Goal: Transaction & Acquisition: Purchase product/service

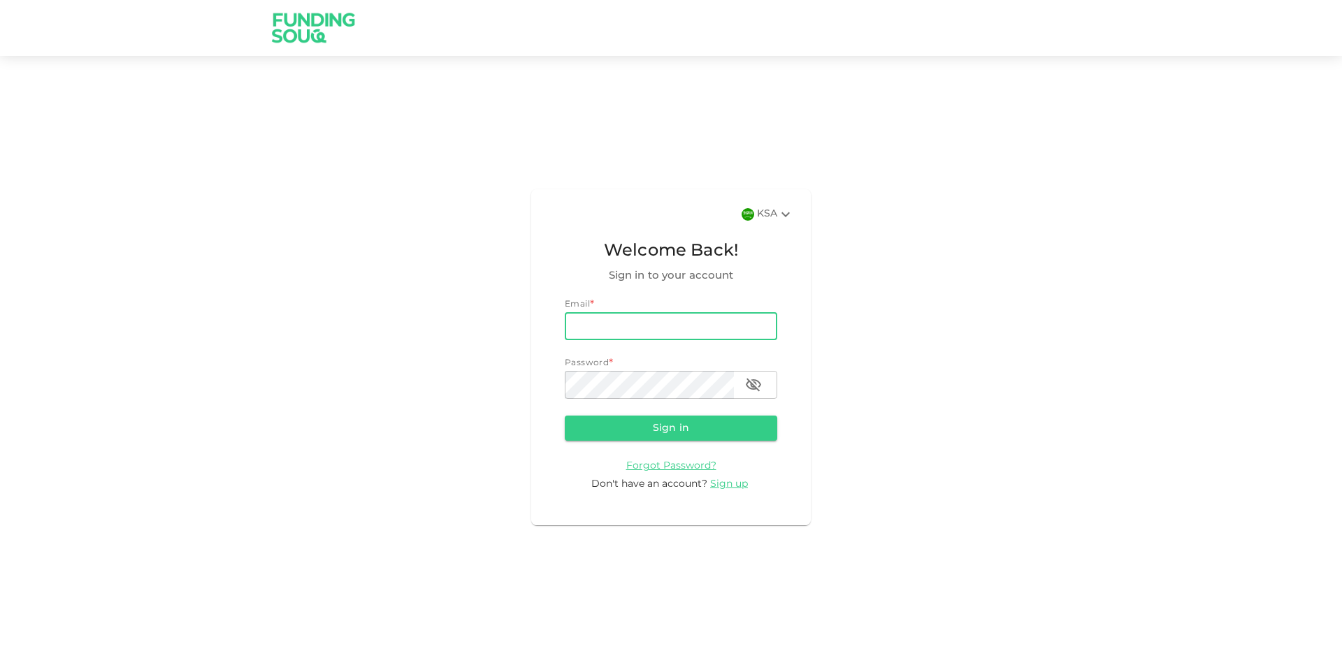
click at [624, 326] on input "email" at bounding box center [671, 326] width 212 height 28
type input "[PERSON_NAME][EMAIL_ADDRESS][PERSON_NAME][DOMAIN_NAME]"
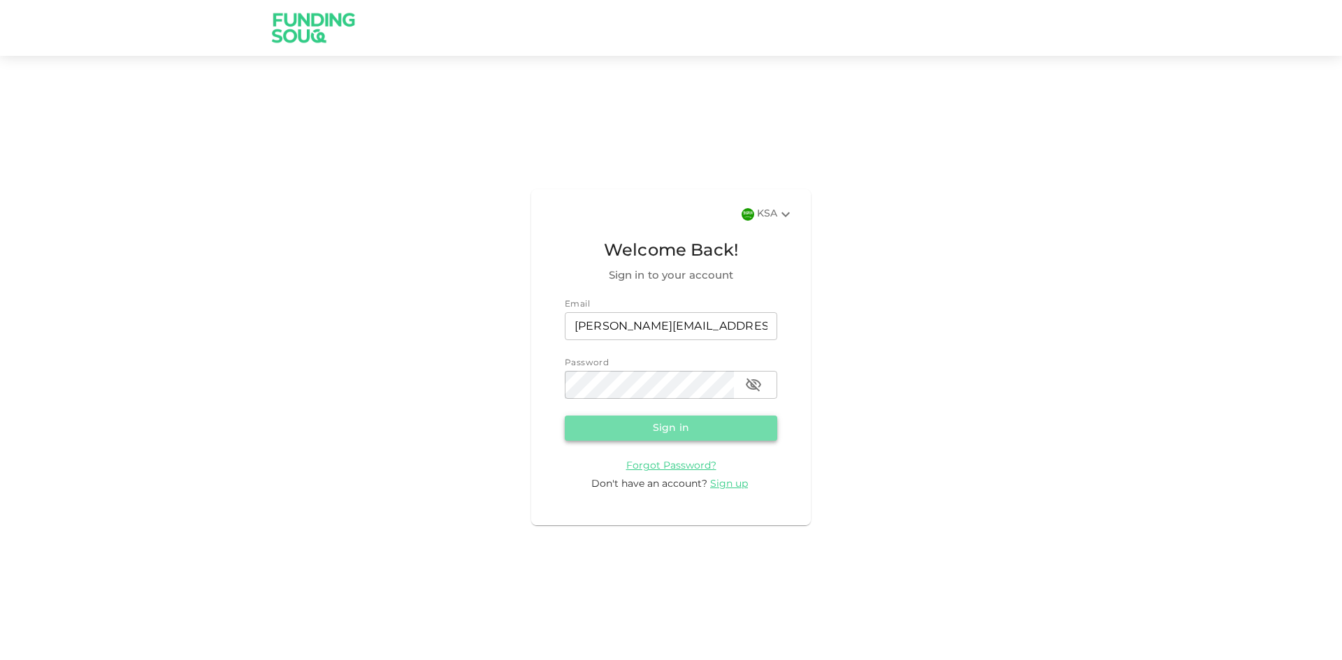
click at [681, 435] on button "Sign in" at bounding box center [671, 428] width 212 height 25
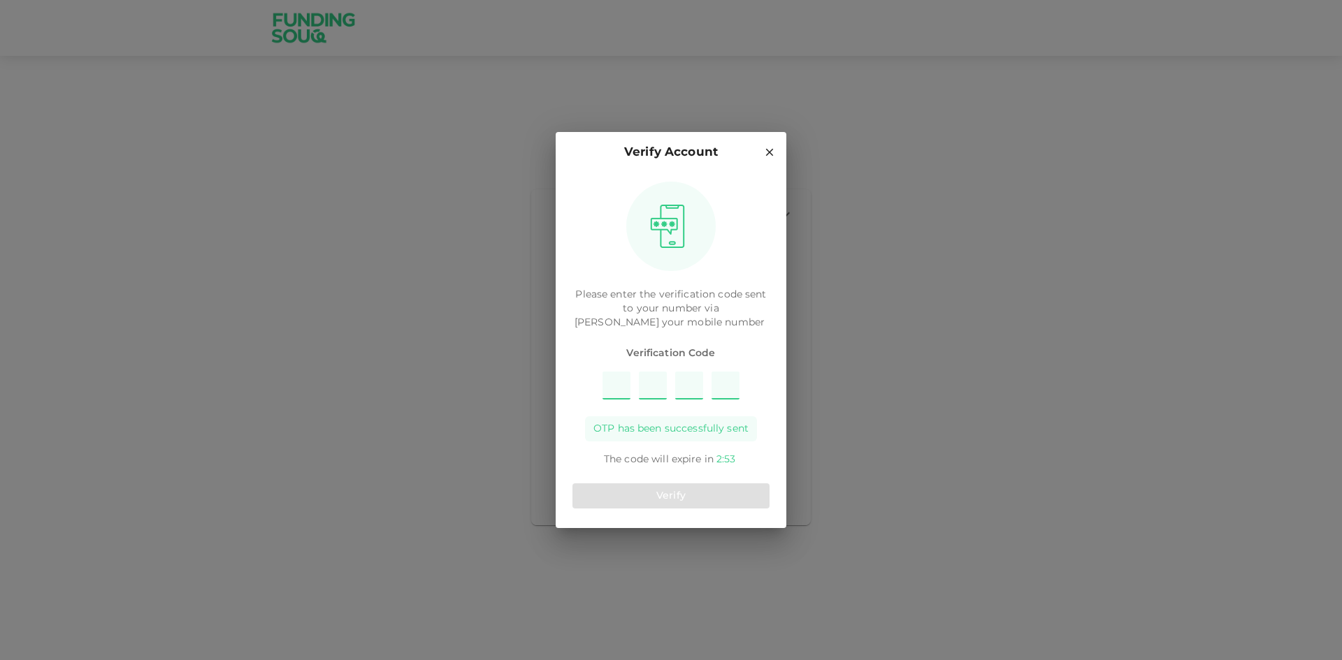
type input "5"
type input "8"
type input "7"
type input "1"
click at [637, 498] on button "Verify" at bounding box center [670, 496] width 197 height 25
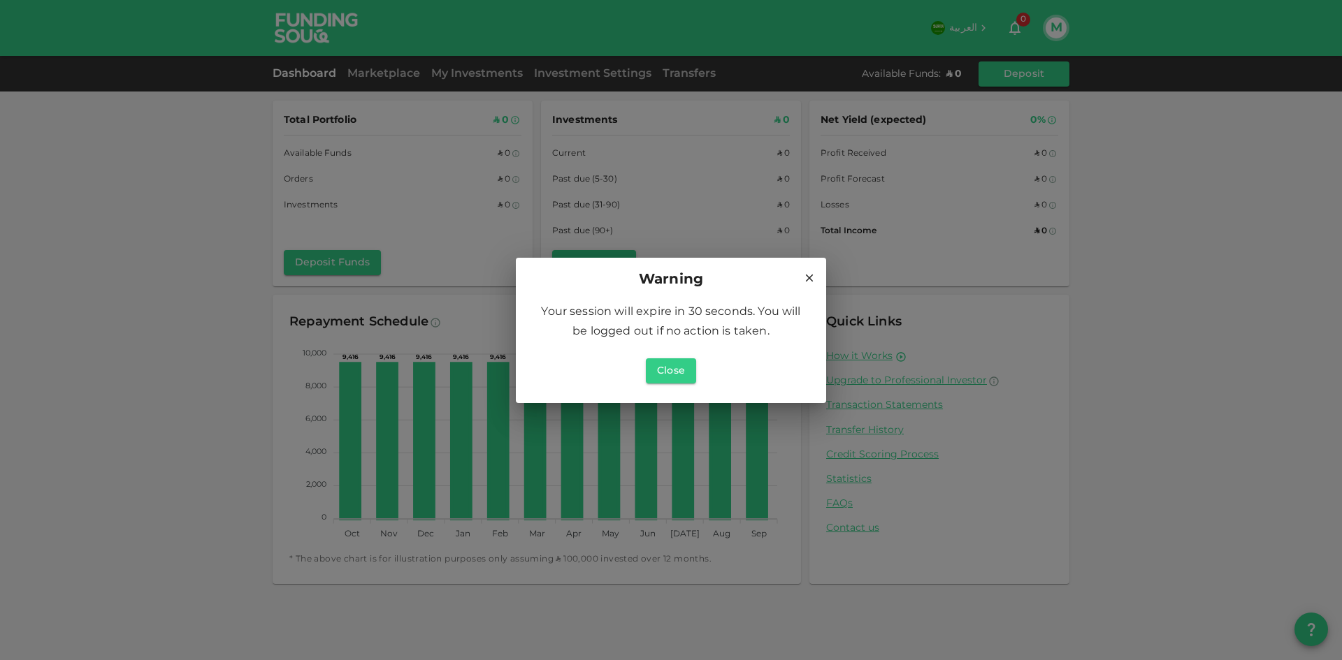
click at [811, 279] on icon at bounding box center [810, 278] width 8 height 8
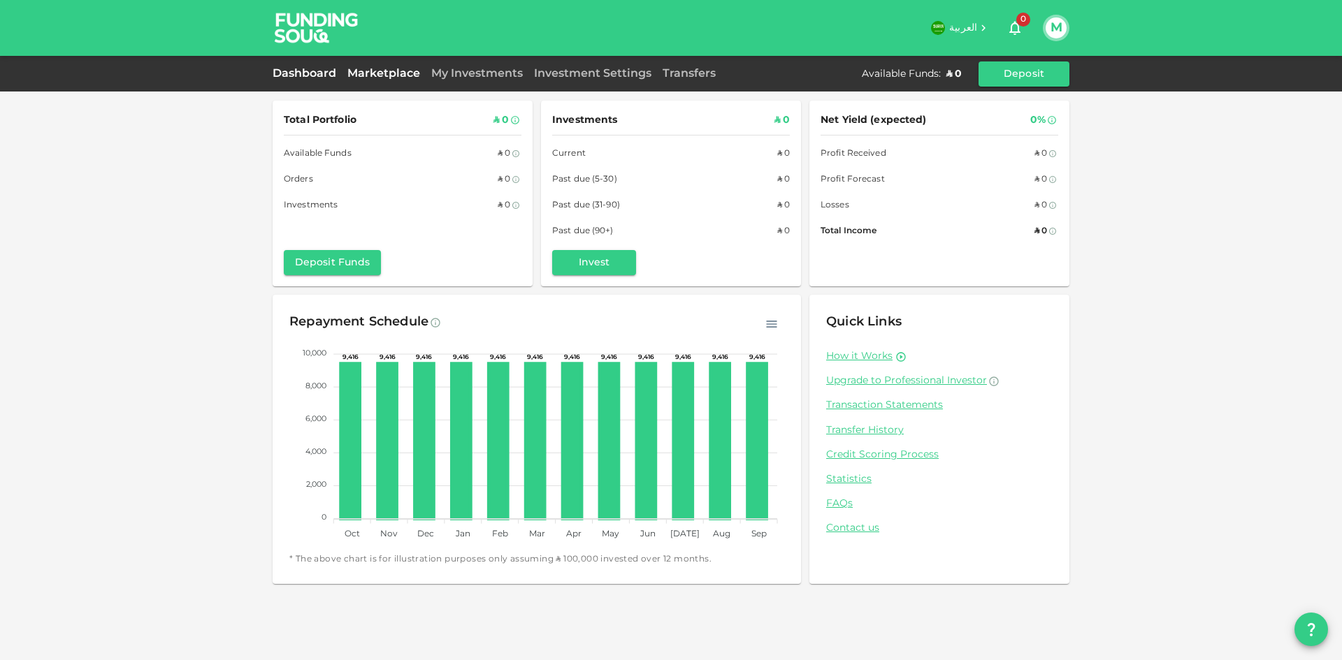
click at [386, 75] on link "Marketplace" at bounding box center [384, 73] width 84 height 10
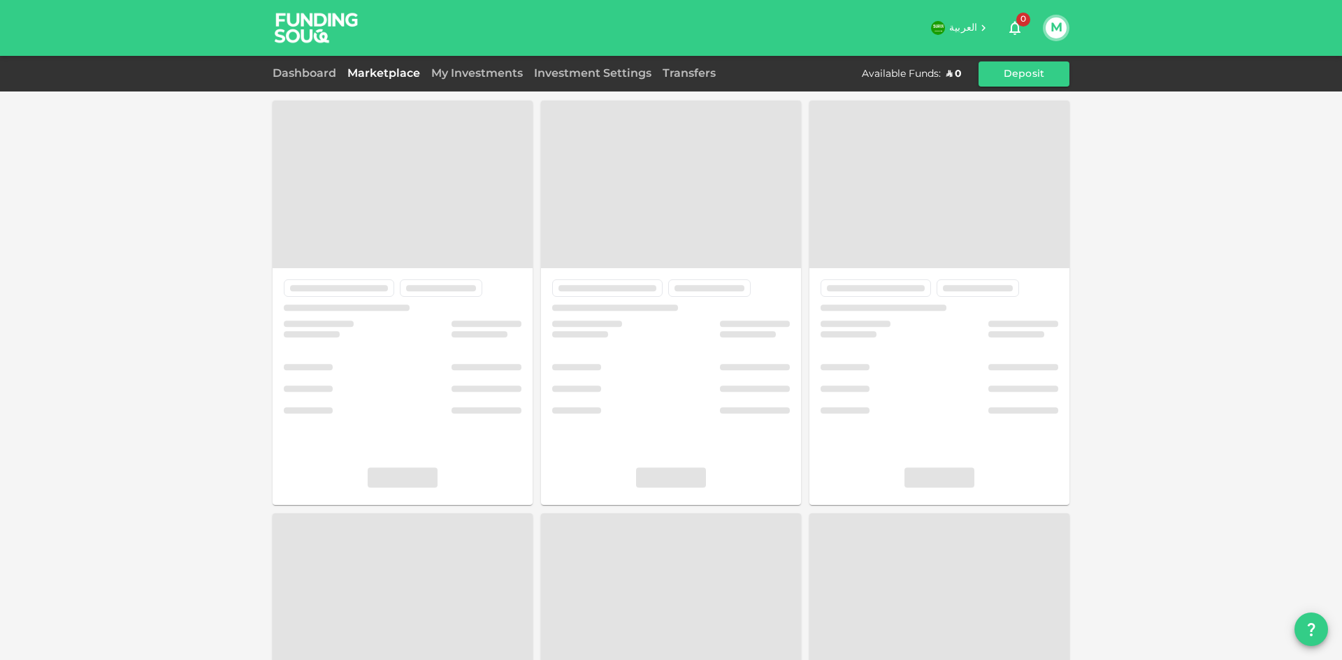
click at [393, 72] on link "Marketplace" at bounding box center [384, 73] width 84 height 10
click at [484, 74] on link "My Investments" at bounding box center [477, 73] width 103 height 10
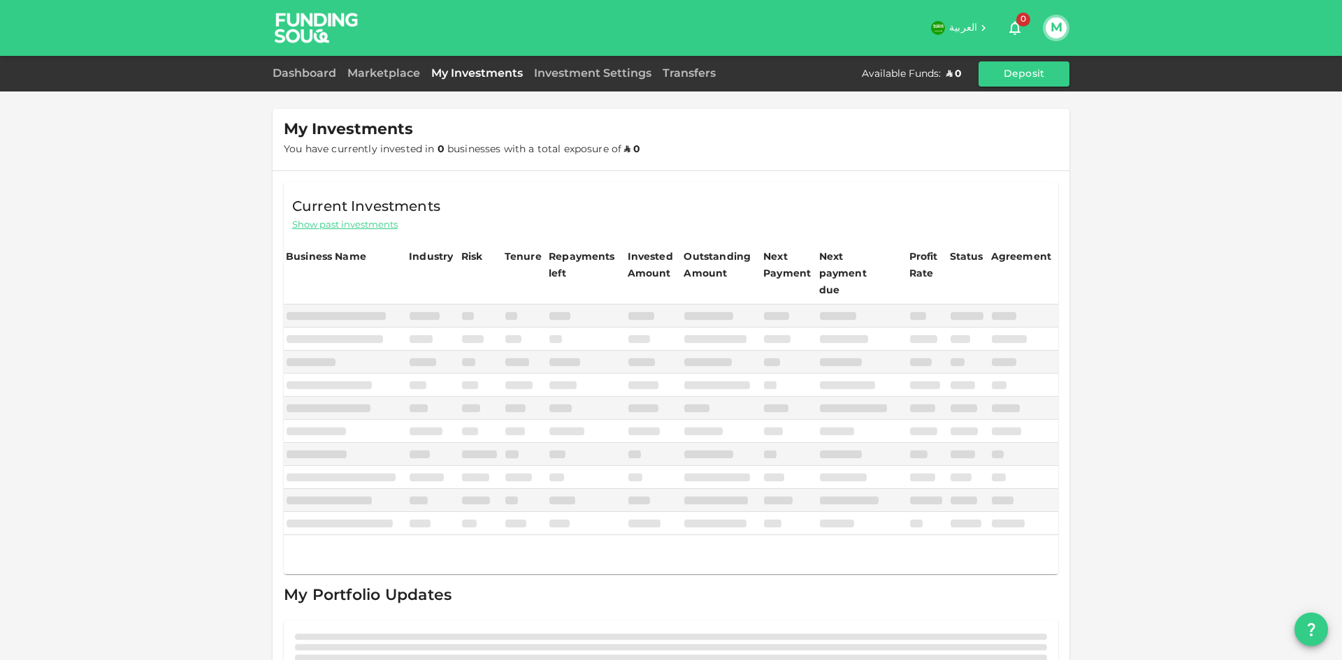
click at [403, 78] on div "Marketplace" at bounding box center [384, 74] width 84 height 17
click at [402, 73] on link "Marketplace" at bounding box center [384, 73] width 84 height 10
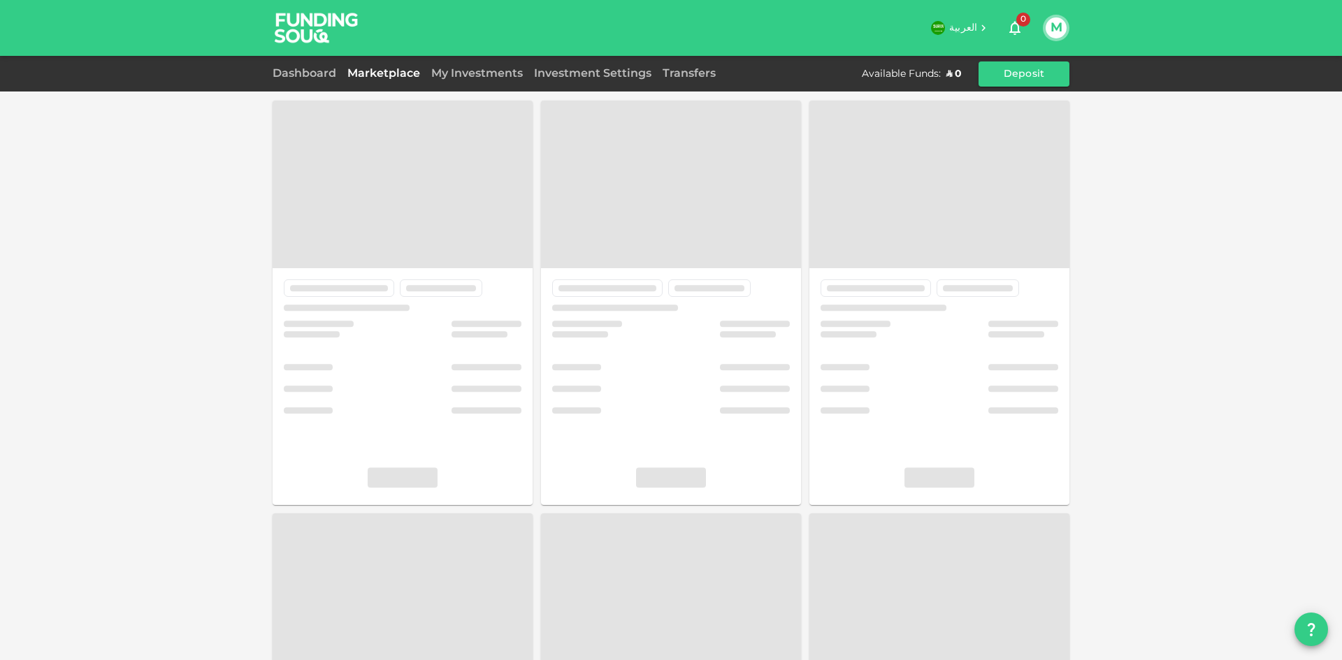
click at [681, 81] on div "Transfers" at bounding box center [689, 74] width 64 height 17
click at [683, 76] on link "Transfers" at bounding box center [689, 73] width 64 height 10
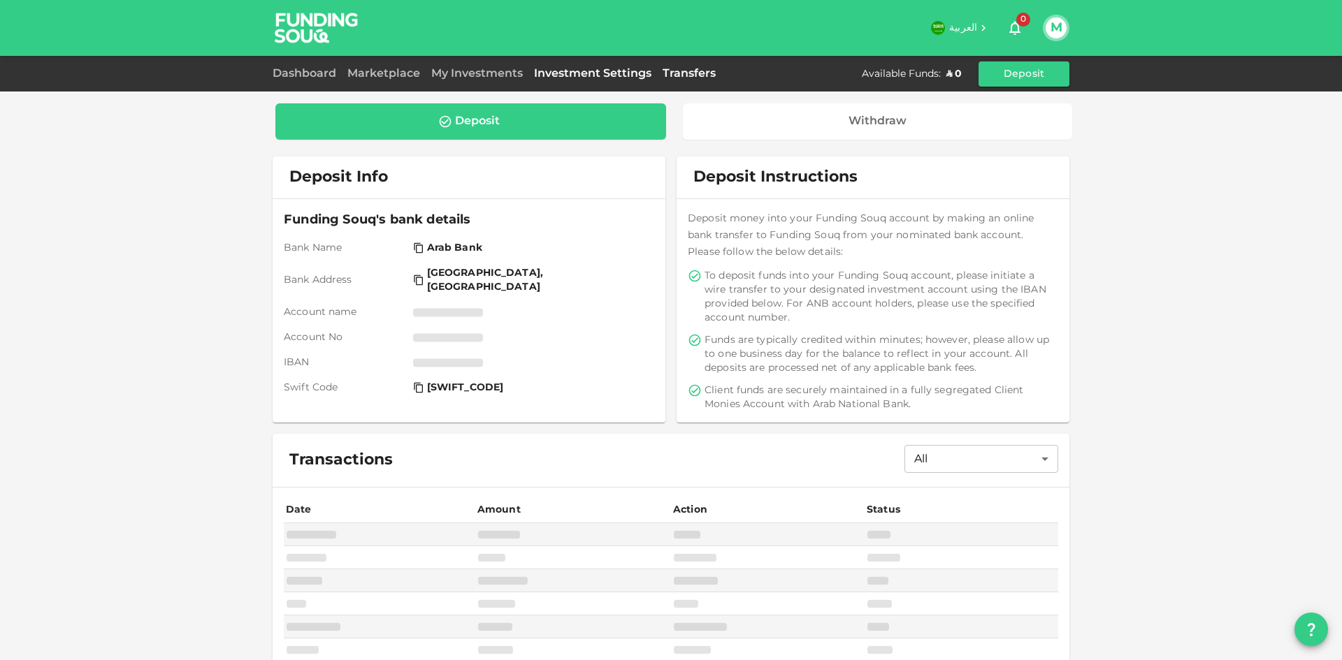
click at [571, 76] on link "Investment Settings" at bounding box center [592, 73] width 129 height 10
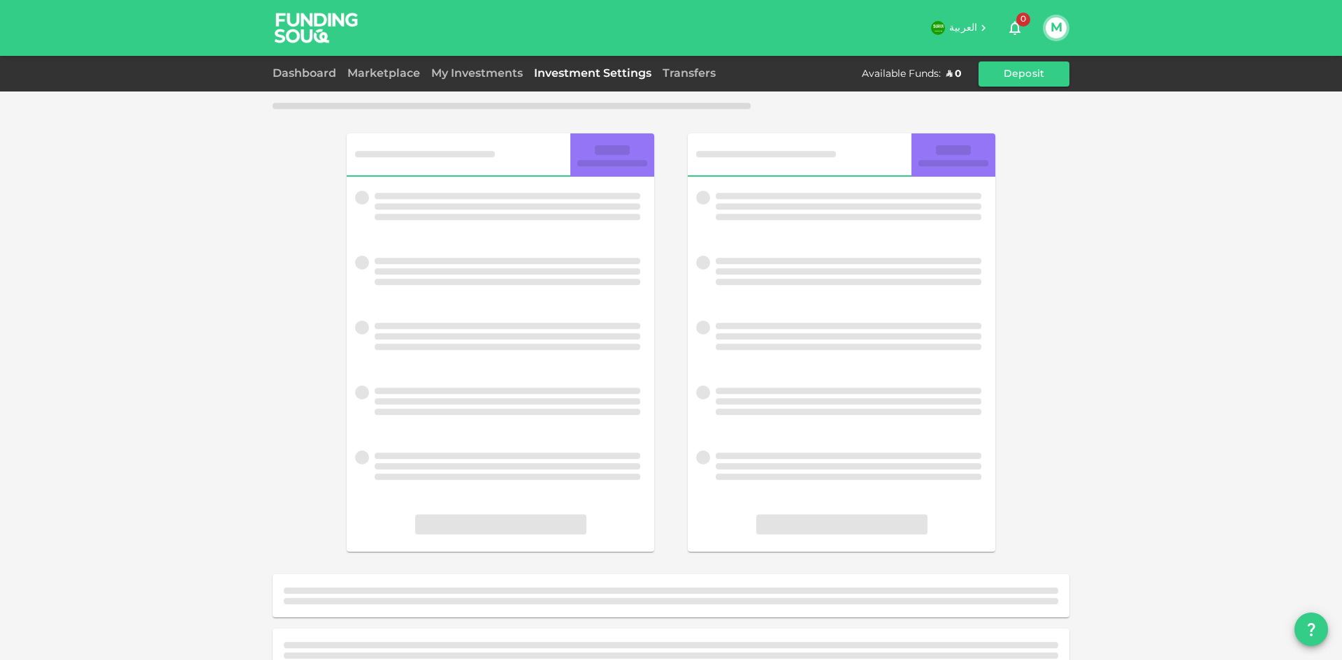
click at [375, 78] on div "Marketplace" at bounding box center [384, 74] width 84 height 17
click at [375, 78] on link "Marketplace" at bounding box center [384, 73] width 84 height 10
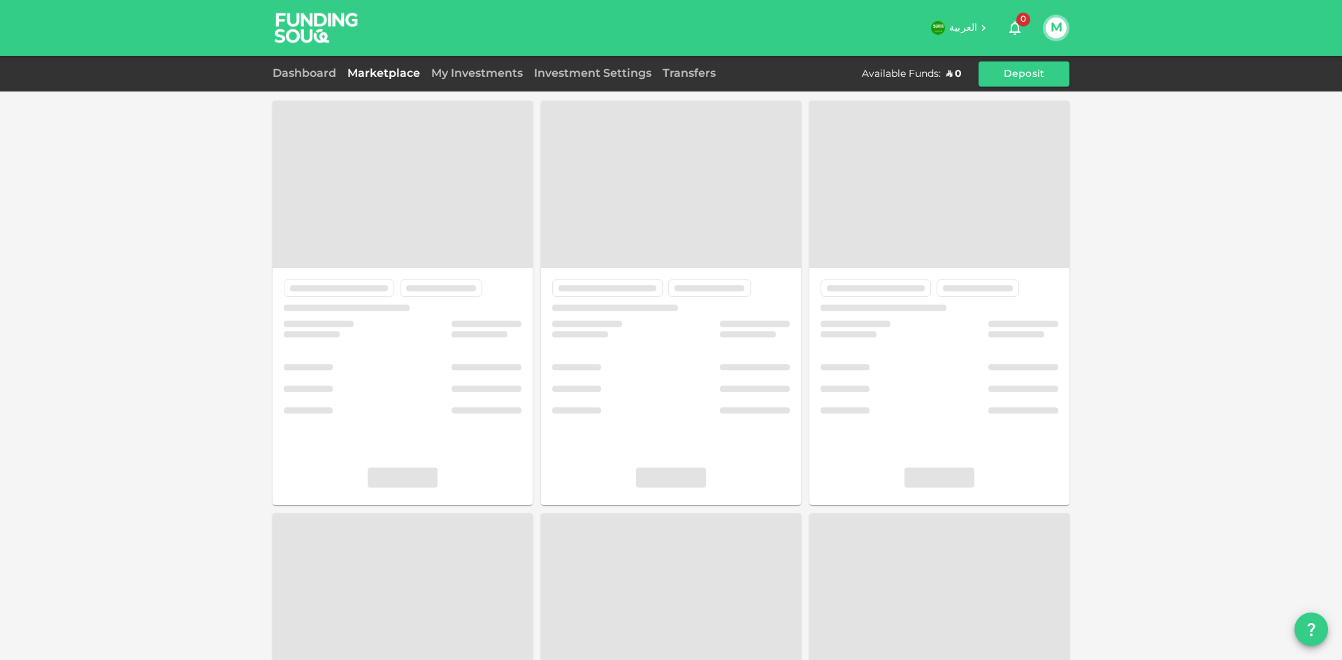
click at [372, 71] on link "Marketplace" at bounding box center [384, 73] width 84 height 10
click at [465, 76] on link "My Investments" at bounding box center [477, 73] width 103 height 10
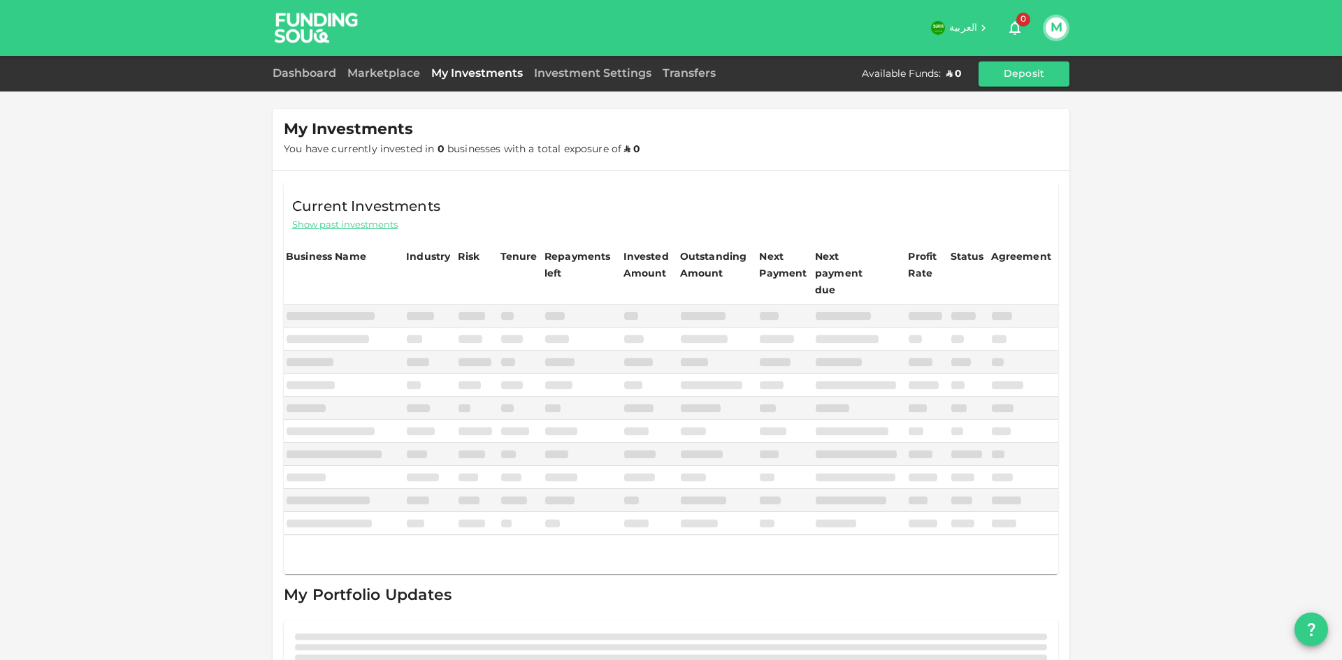
click at [397, 83] on div "Dashboard Marketplace My Investments Investment Settings Transfers Available Fu…" at bounding box center [671, 73] width 797 height 25
click at [393, 75] on link "Marketplace" at bounding box center [384, 73] width 84 height 10
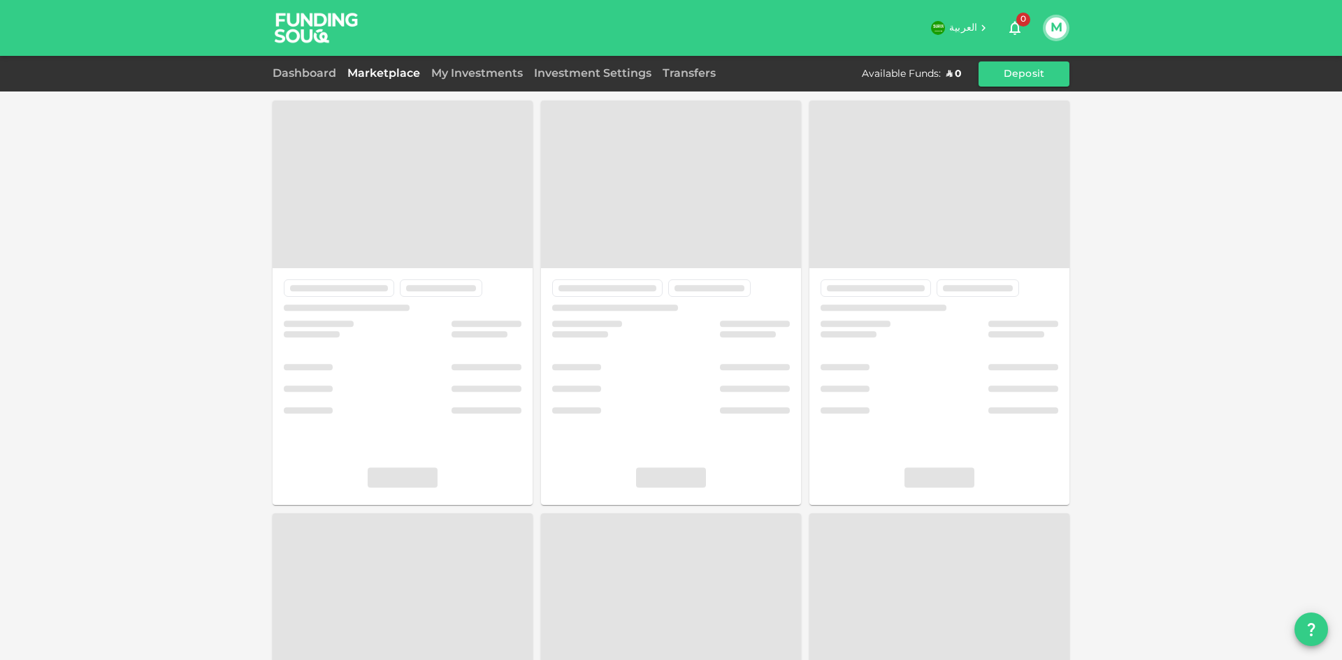
click at [318, 78] on div "Dashboard" at bounding box center [307, 74] width 69 height 17
click at [315, 75] on link "Dashboard" at bounding box center [307, 73] width 69 height 10
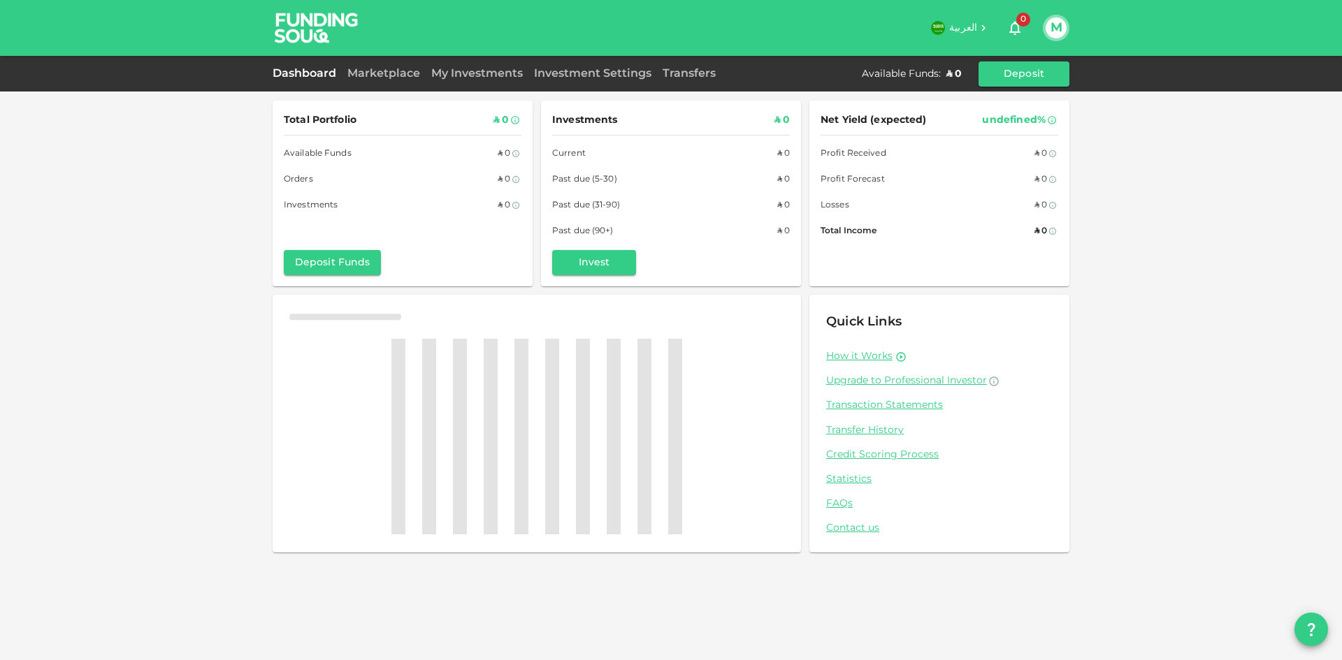
click at [387, 81] on div "Marketplace" at bounding box center [384, 74] width 84 height 17
click at [381, 79] on div "Marketplace" at bounding box center [384, 74] width 84 height 17
click at [380, 77] on link "Marketplace" at bounding box center [384, 73] width 84 height 10
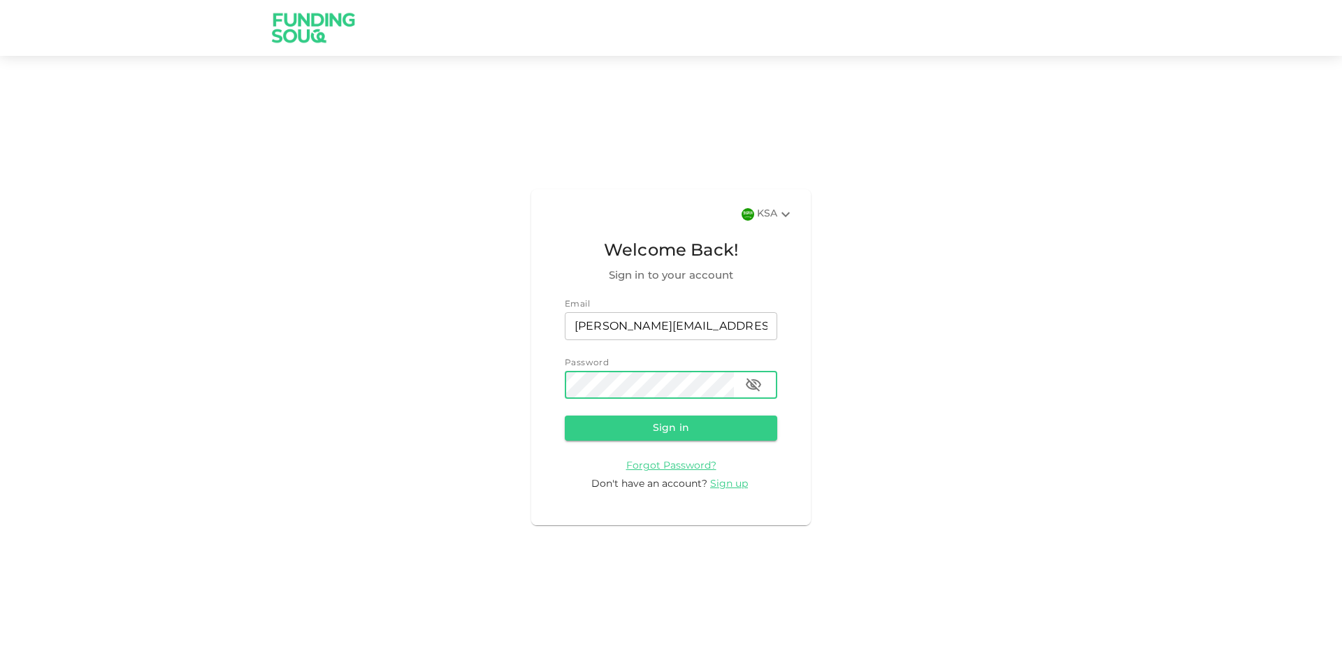
click at [565, 416] on button "Sign in" at bounding box center [671, 428] width 212 height 25
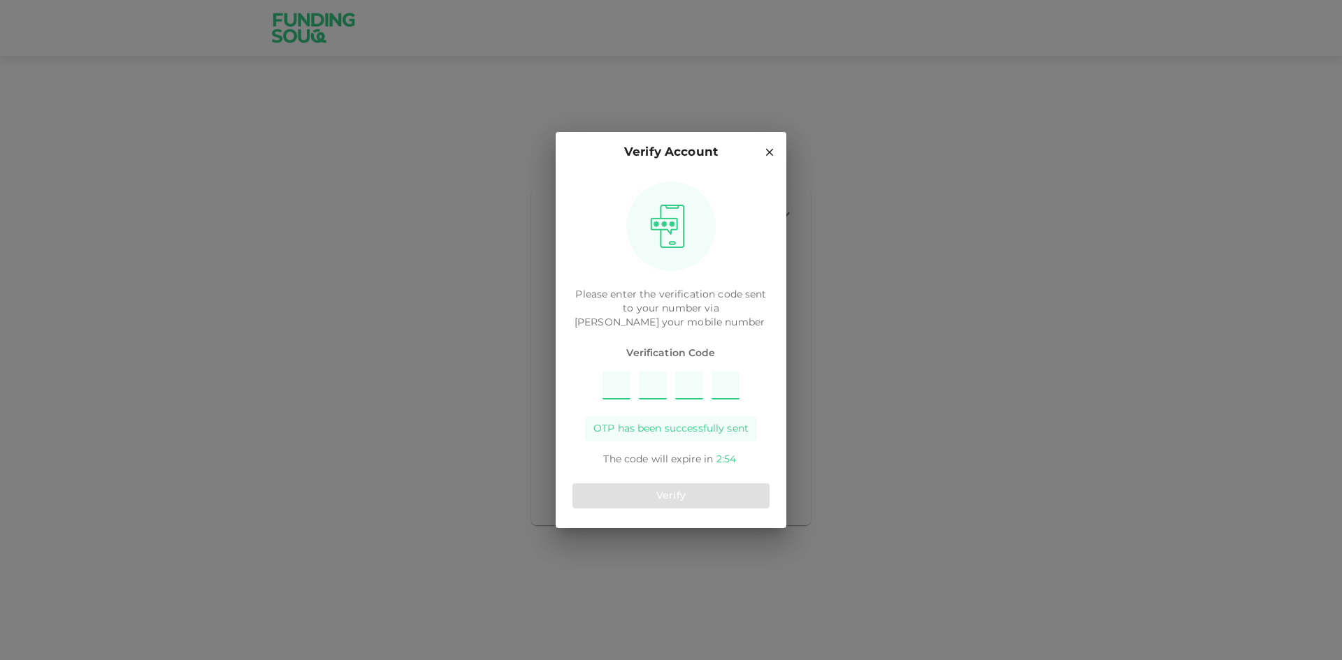
type input "9"
type input "4"
type input "3"
type input "5"
click at [707, 501] on button "Verify" at bounding box center [670, 496] width 197 height 25
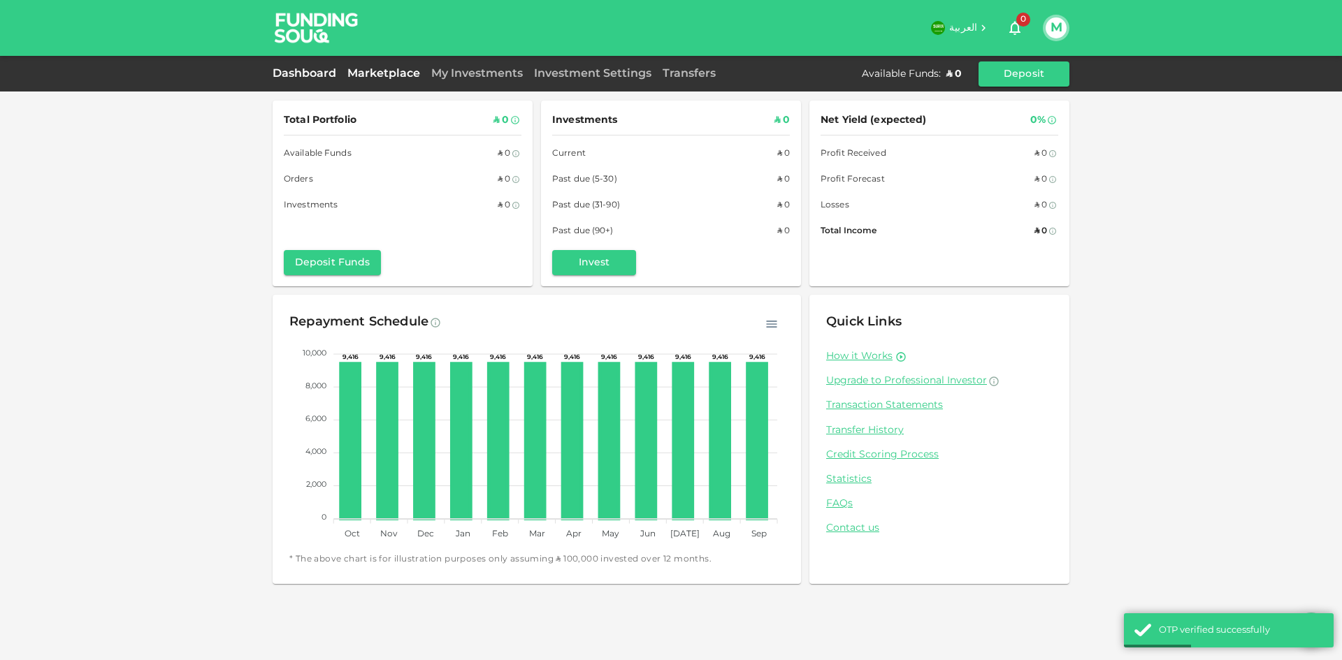
click at [377, 74] on link "Marketplace" at bounding box center [384, 73] width 84 height 10
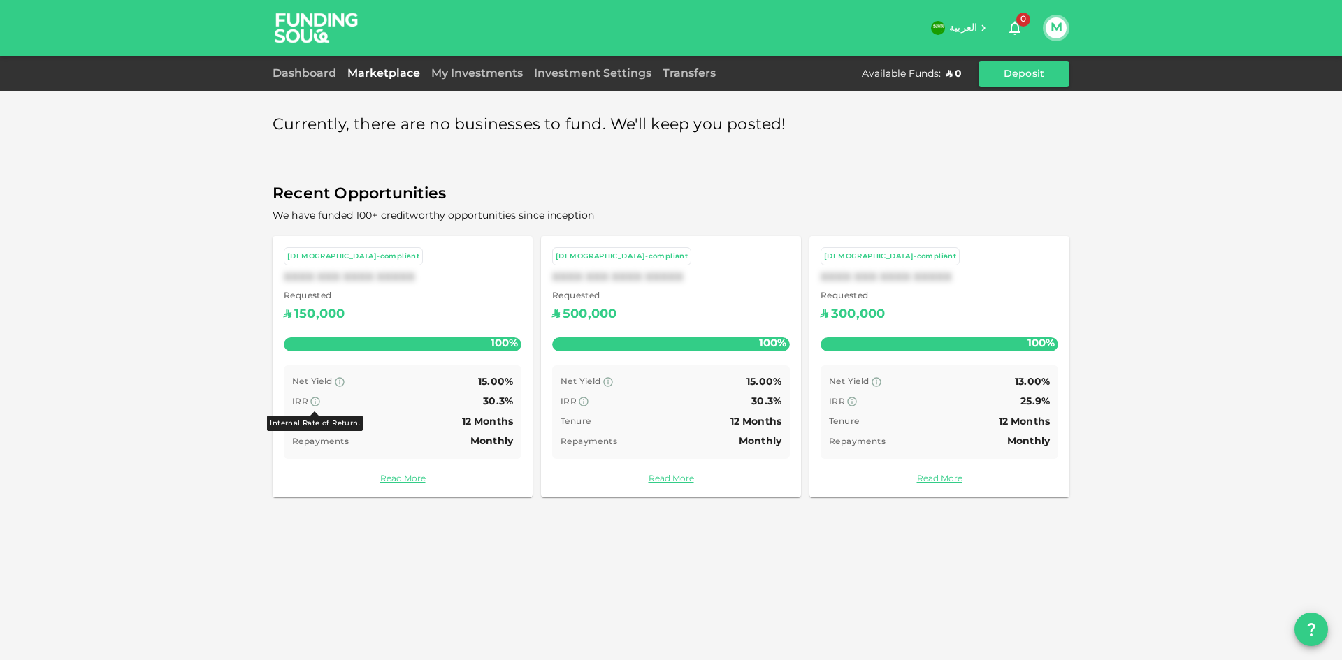
click at [314, 403] on icon at bounding box center [315, 402] width 9 height 9
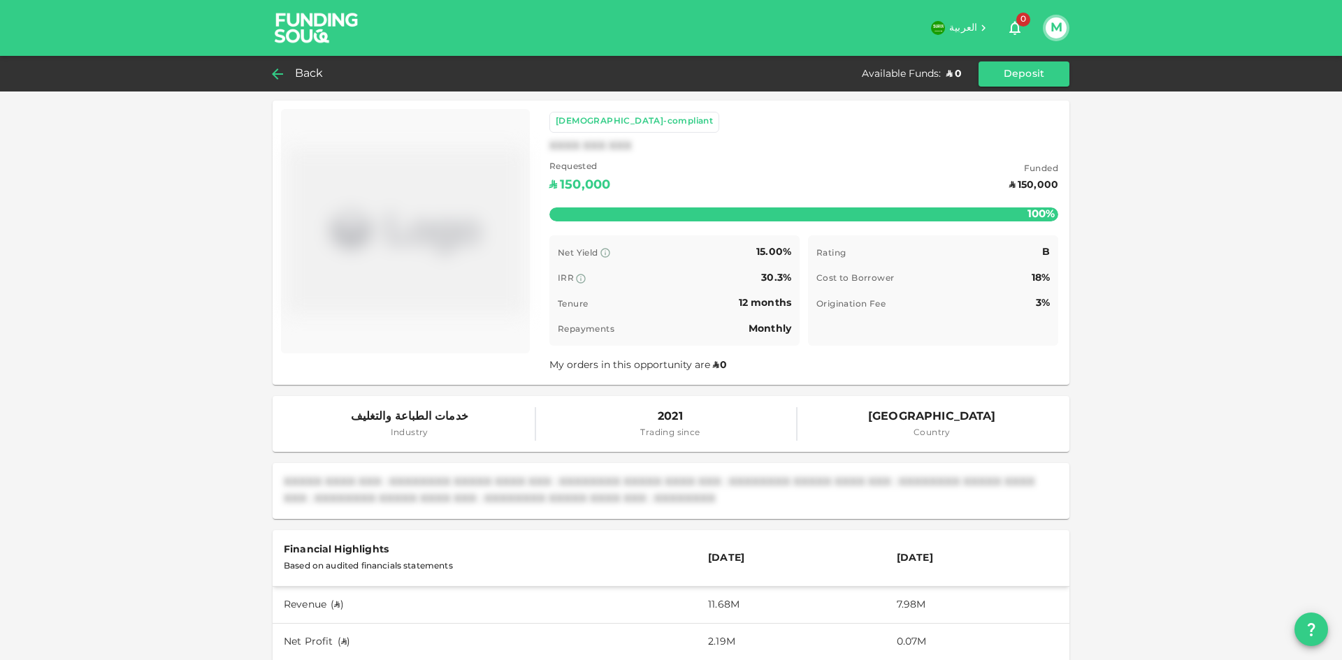
click at [284, 71] on icon at bounding box center [277, 74] width 17 height 17
